Goal: Find contact information: Find contact information

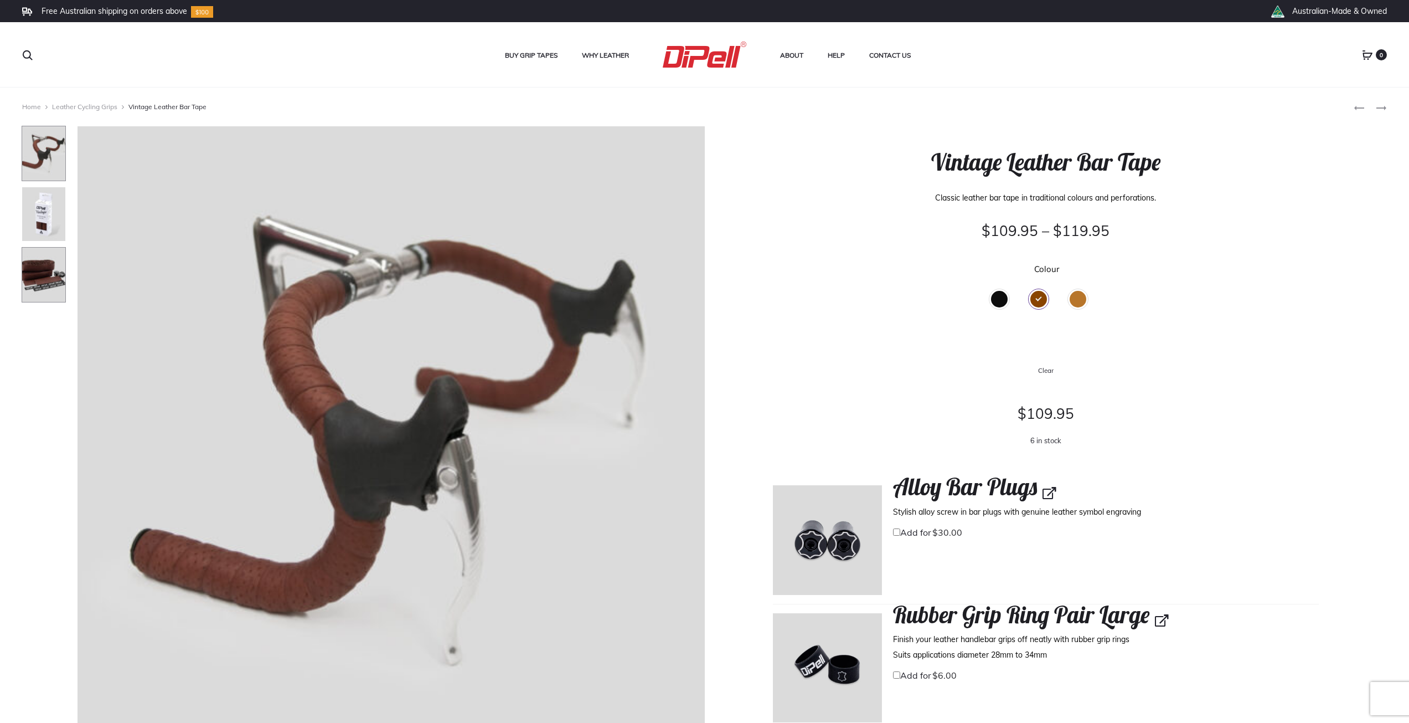
click at [45, 283] on img at bounding box center [44, 274] width 44 height 55
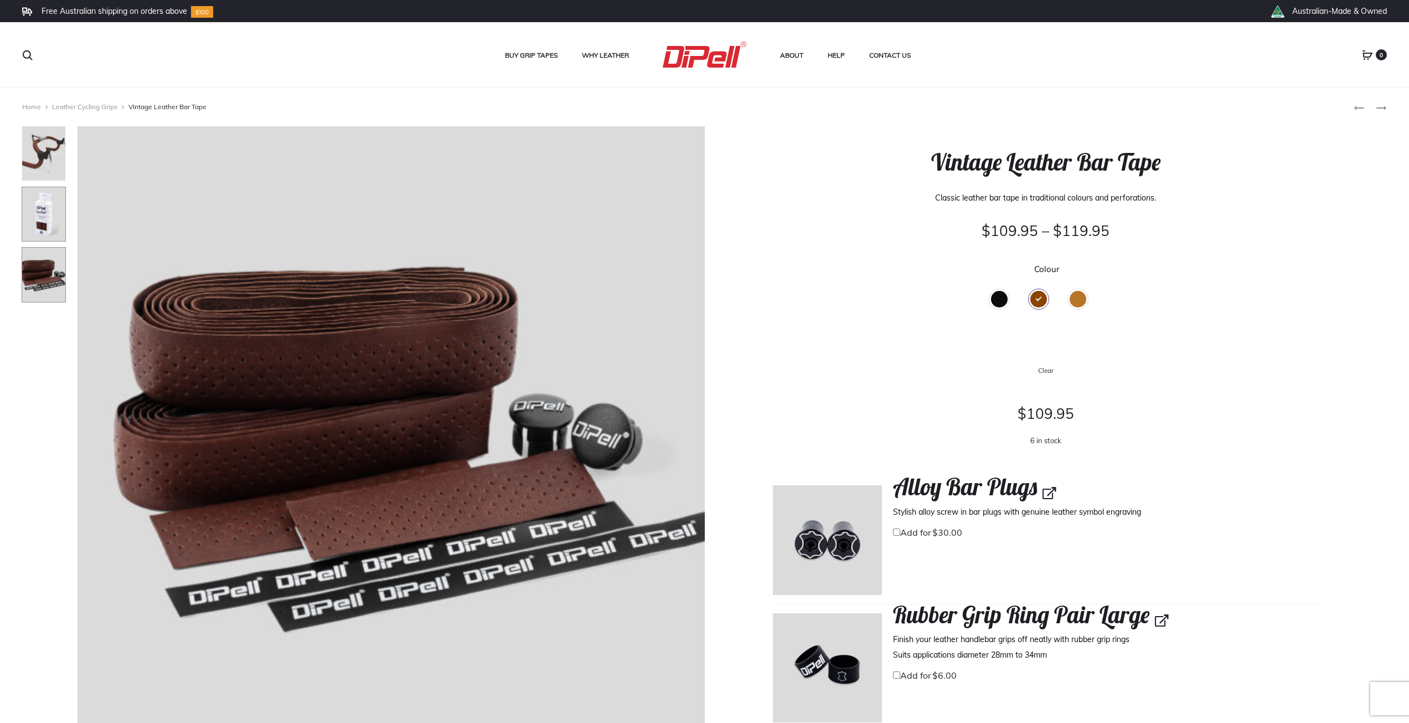
click at [38, 215] on img at bounding box center [44, 214] width 44 height 55
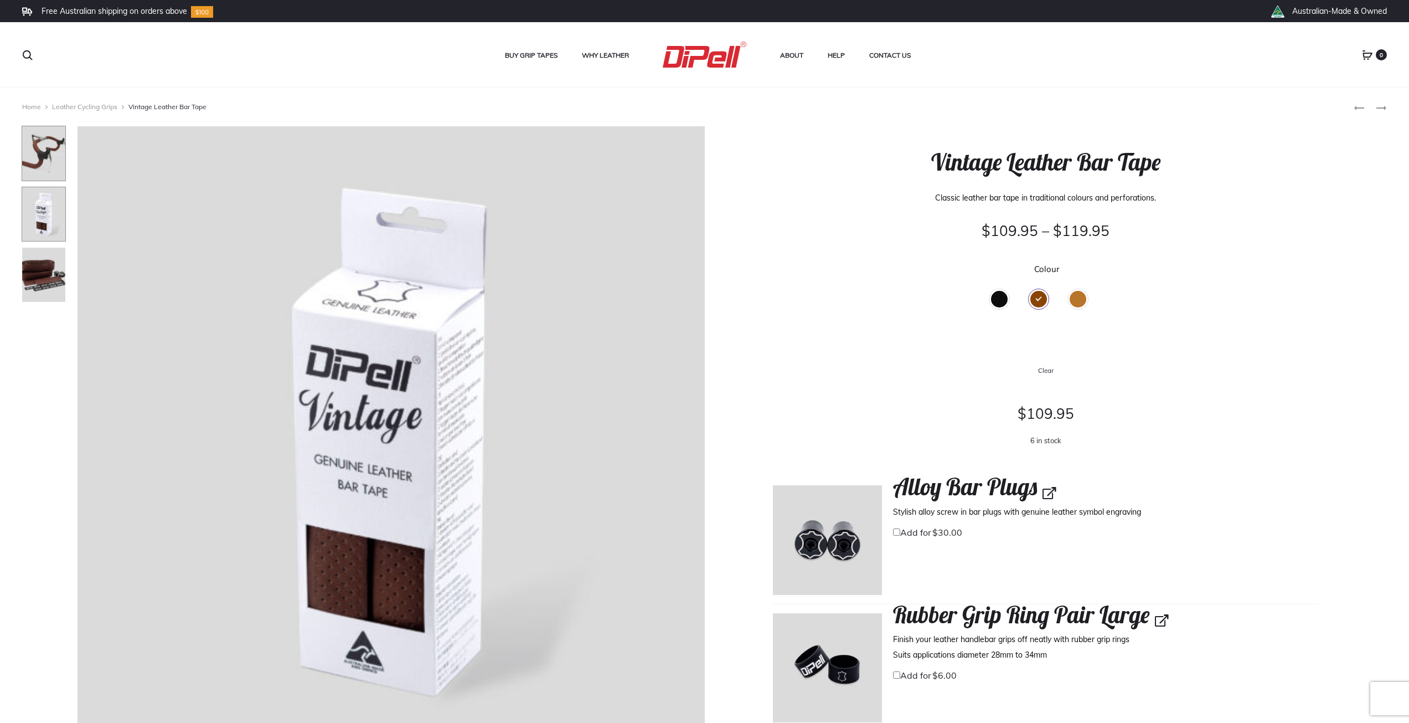
click at [40, 150] on img at bounding box center [44, 153] width 44 height 55
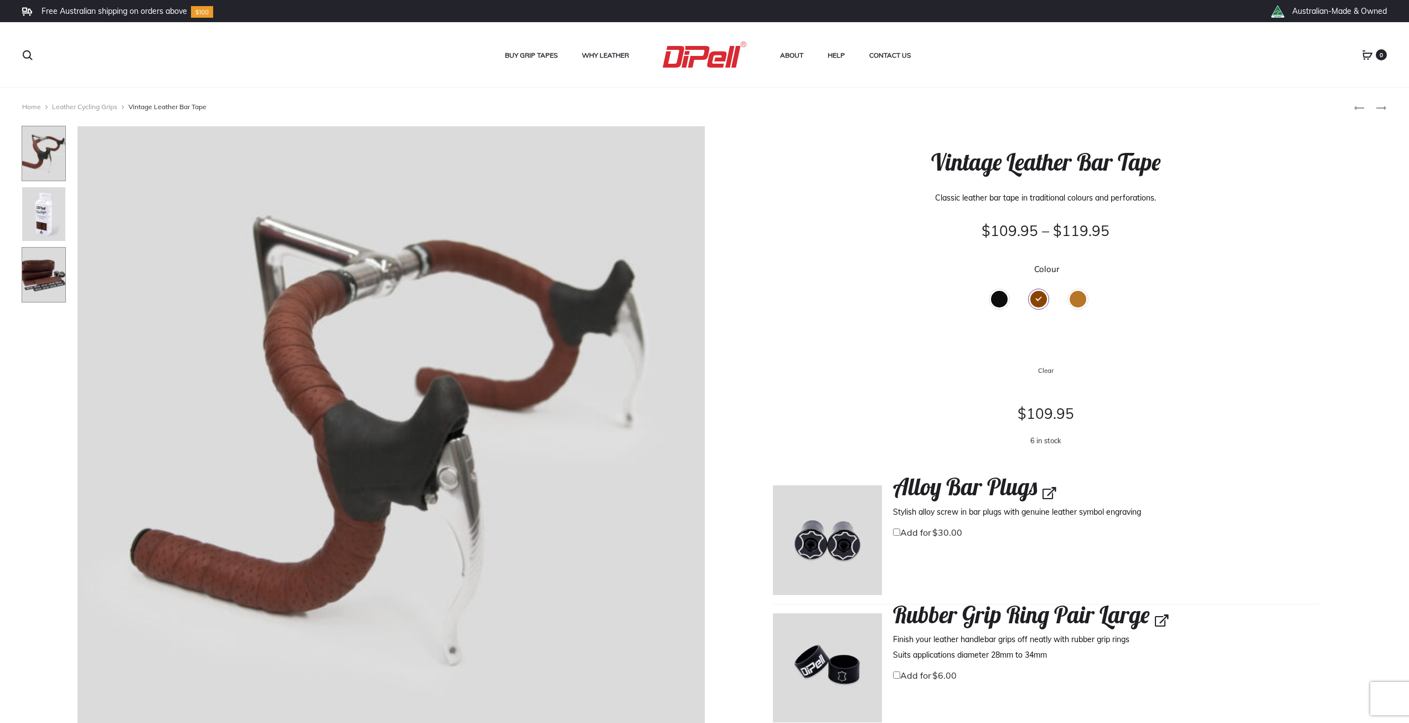
click at [49, 280] on img at bounding box center [44, 274] width 44 height 55
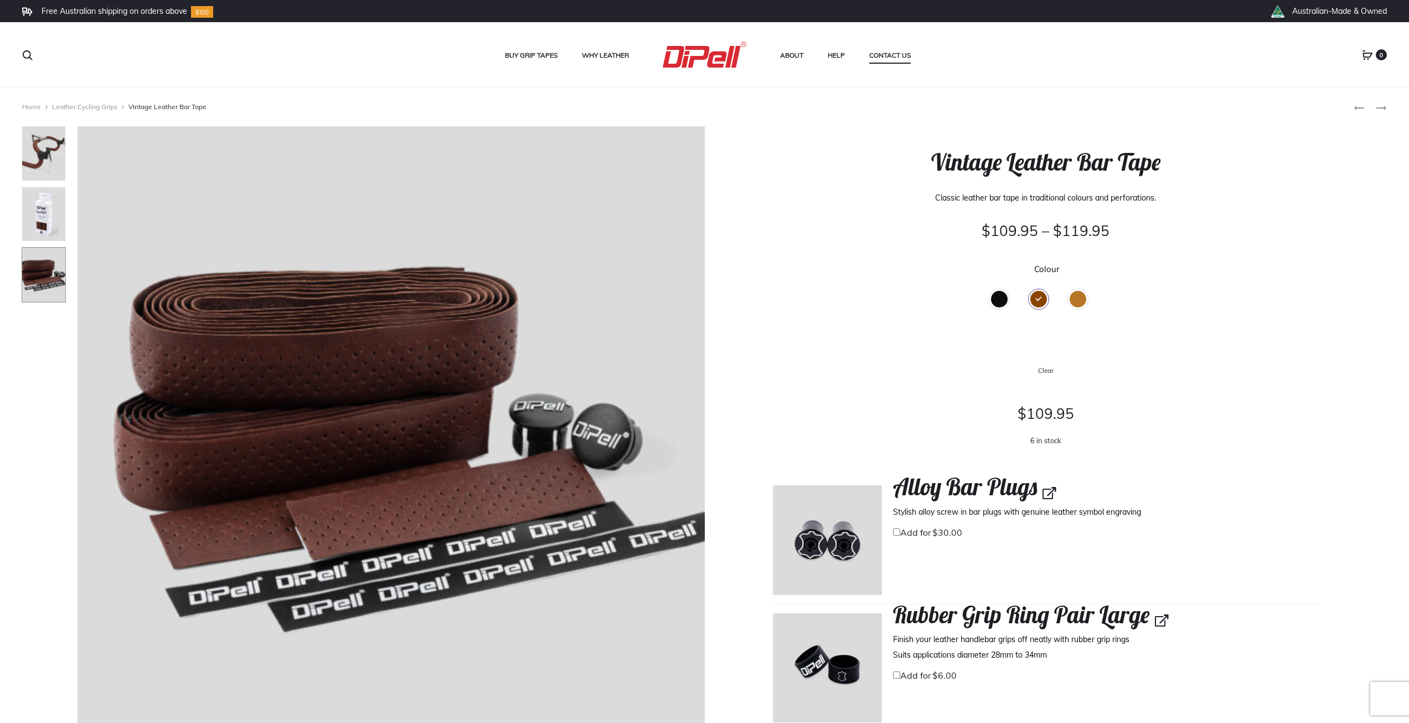
click at [888, 56] on link "Contact Us" at bounding box center [890, 55] width 42 height 14
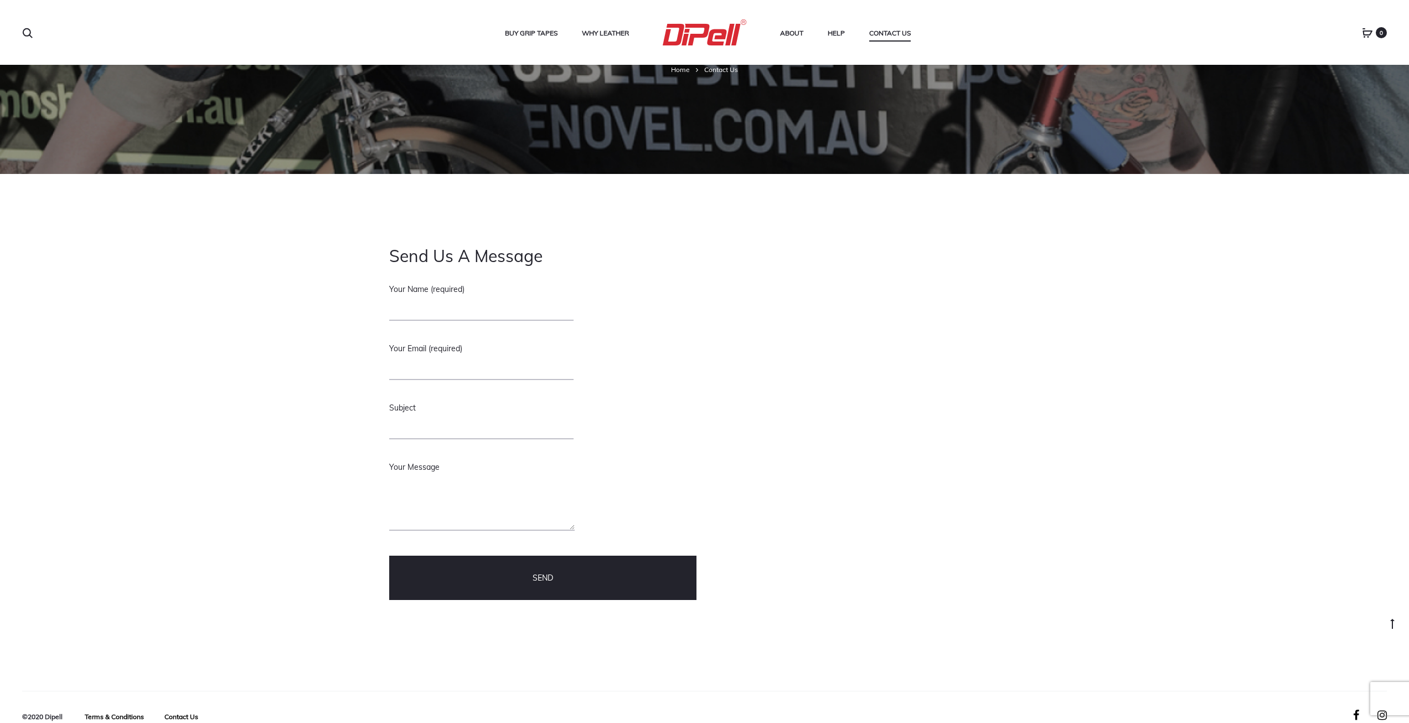
scroll to position [200, 0]
